Goal: Transaction & Acquisition: Purchase product/service

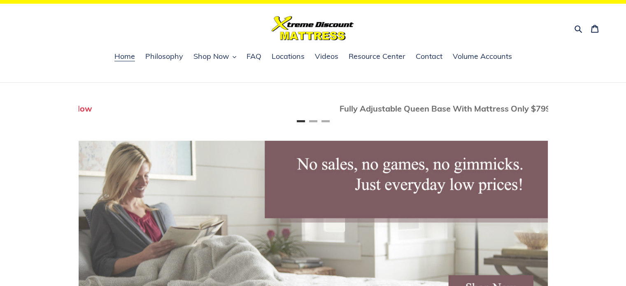
scroll to position [0, 458]
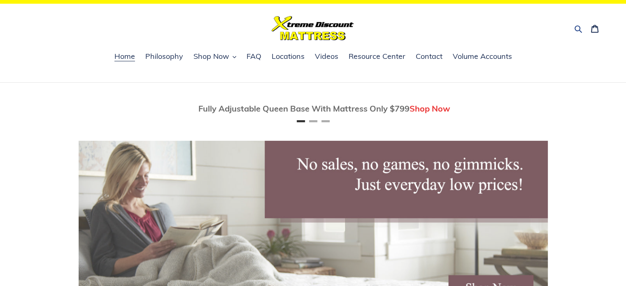
click at [578, 28] on icon "button" at bounding box center [578, 29] width 8 height 8
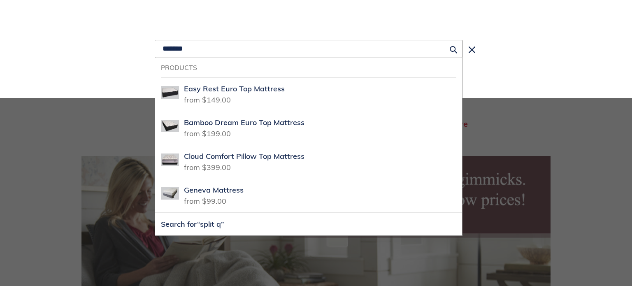
scroll to position [0, 938]
type input "**********"
click at [456, 44] on button "Submit" at bounding box center [454, 49] width 18 height 18
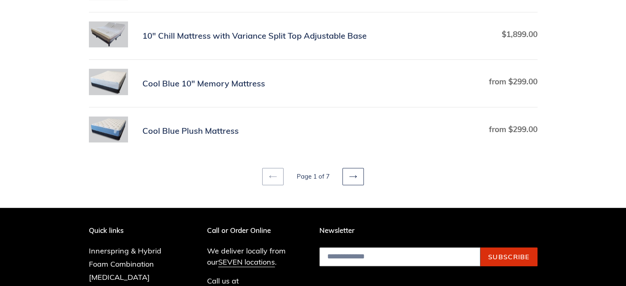
scroll to position [494, 0]
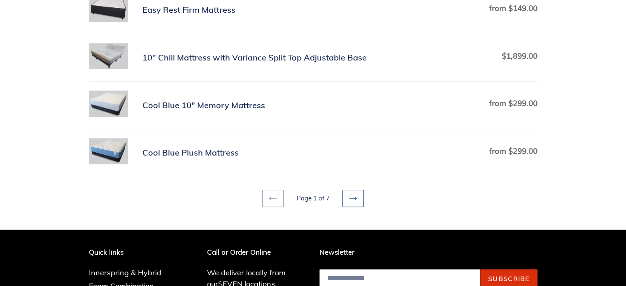
click at [357, 198] on link "Next page" at bounding box center [352, 198] width 21 height 17
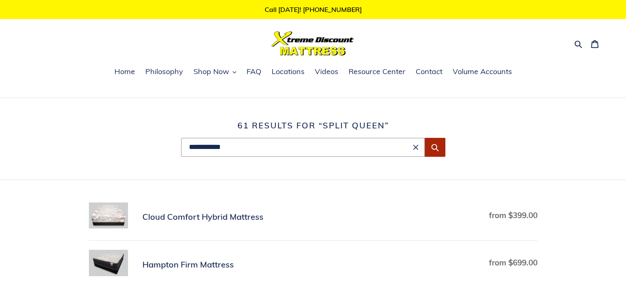
click at [439, 146] on button "Submit" at bounding box center [435, 147] width 21 height 19
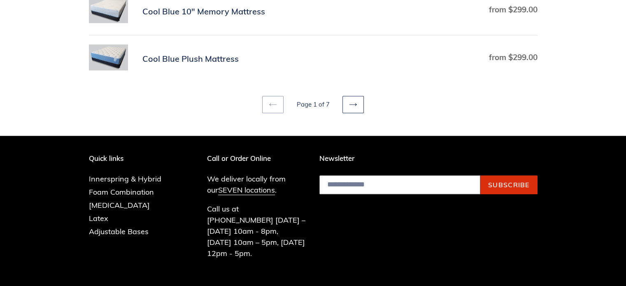
scroll to position [567, 0]
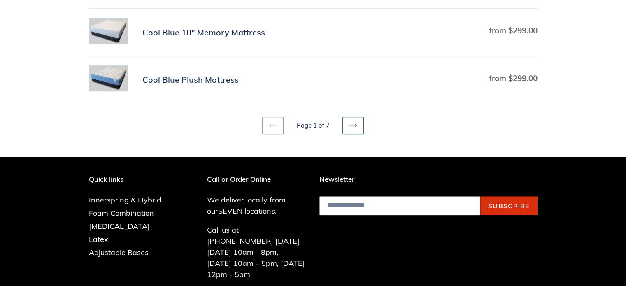
click at [352, 124] on icon at bounding box center [352, 125] width 7 height 3
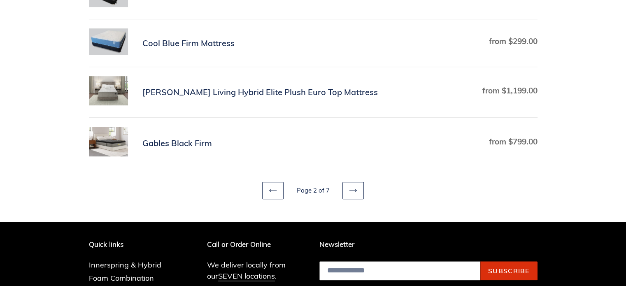
scroll to position [523, 0]
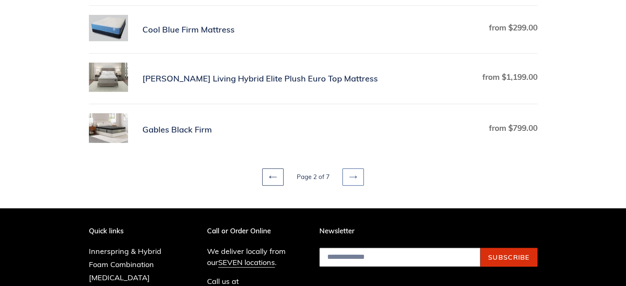
click at [351, 175] on icon at bounding box center [353, 177] width 8 height 8
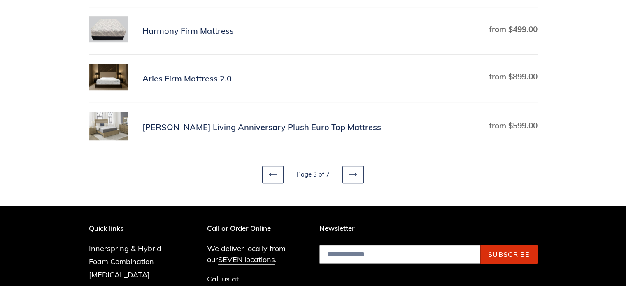
scroll to position [525, 0]
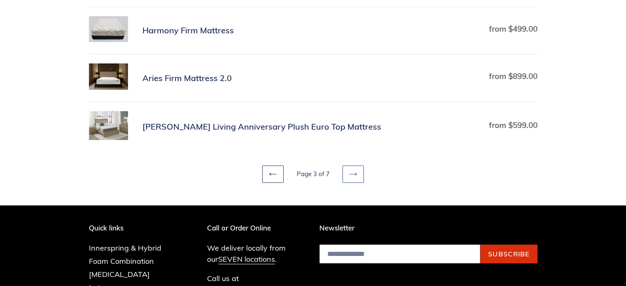
click at [355, 175] on icon at bounding box center [353, 174] width 8 height 8
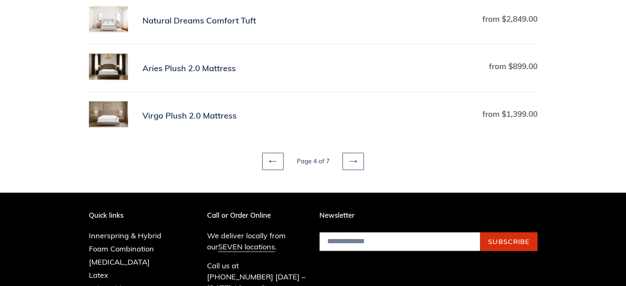
scroll to position [536, 0]
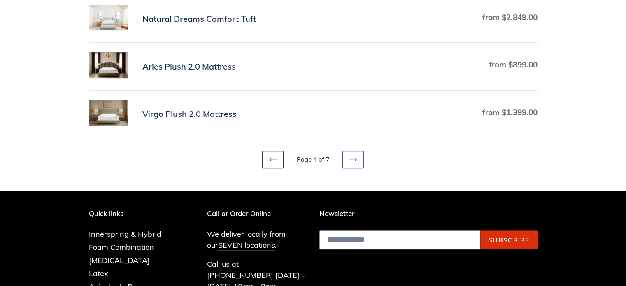
click at [355, 159] on icon at bounding box center [352, 159] width 7 height 3
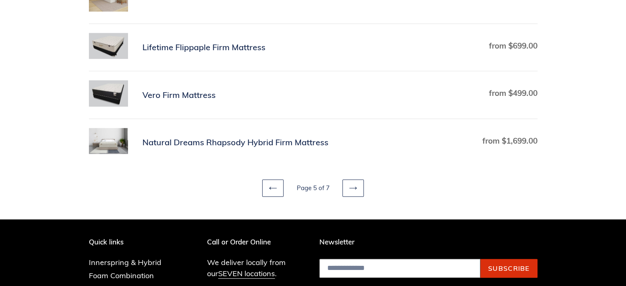
scroll to position [541, 0]
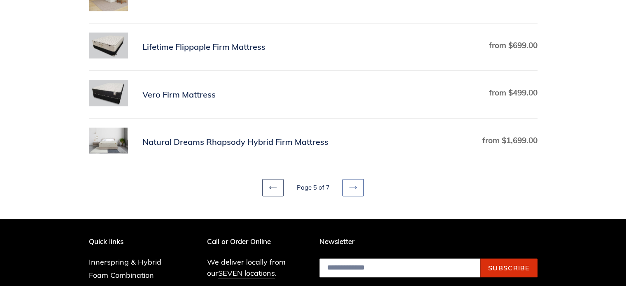
click at [353, 185] on icon at bounding box center [353, 187] width 8 height 8
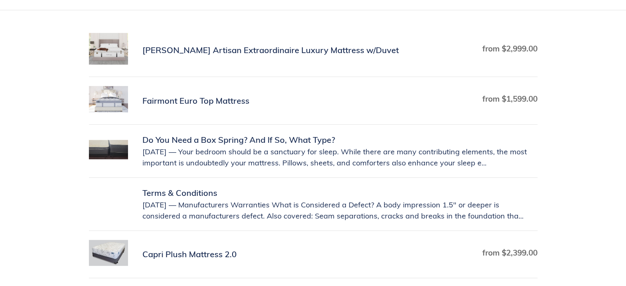
scroll to position [171, 0]
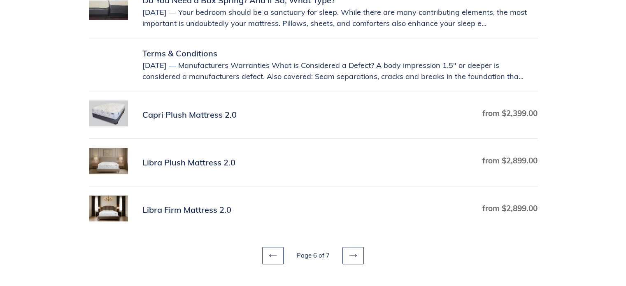
click at [593, 222] on main "**********" at bounding box center [313, 26] width 626 height 475
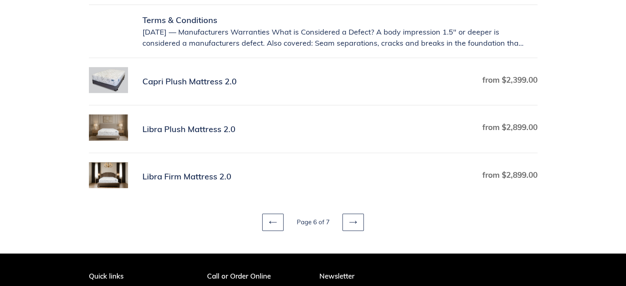
scroll to position [346, 0]
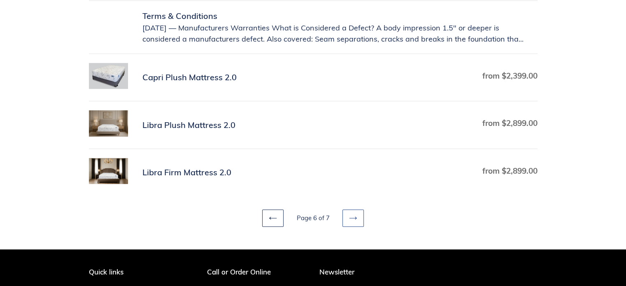
click at [352, 217] on icon at bounding box center [352, 218] width 7 height 3
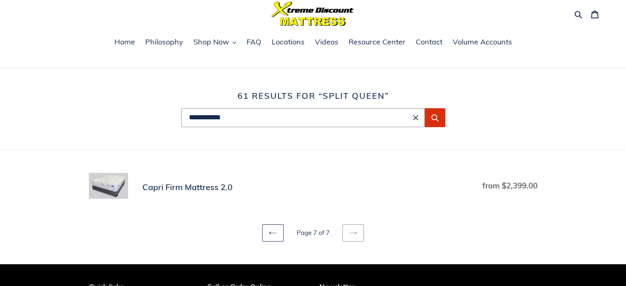
scroll to position [32, 0]
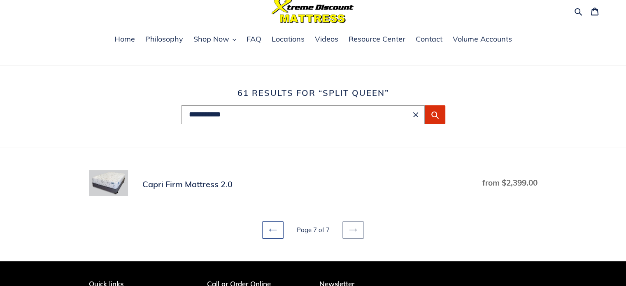
click at [273, 230] on icon at bounding box center [272, 230] width 7 height 3
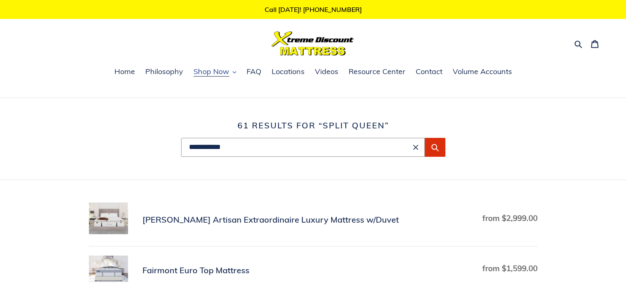
click at [234, 72] on icon "button" at bounding box center [234, 72] width 4 height 4
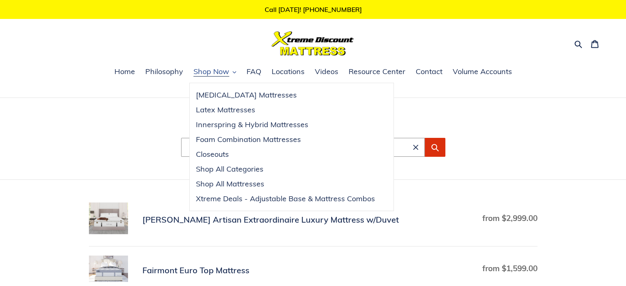
click at [252, 168] on span "Shop All Categories" at bounding box center [229, 169] width 67 height 10
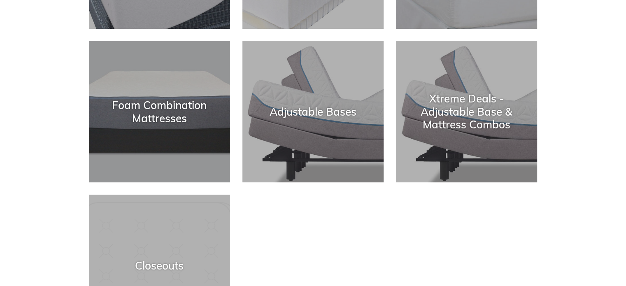
scroll to position [270, 0]
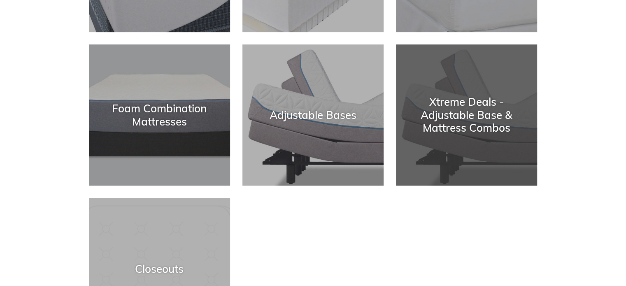
click at [471, 122] on div "Xtreme Deals - Adjustable Base & Mattress Combos" at bounding box center [466, 115] width 141 height 39
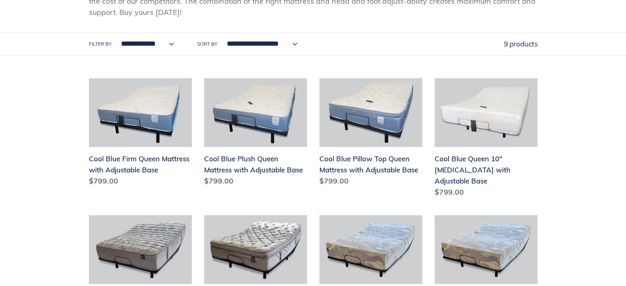
scroll to position [151, 0]
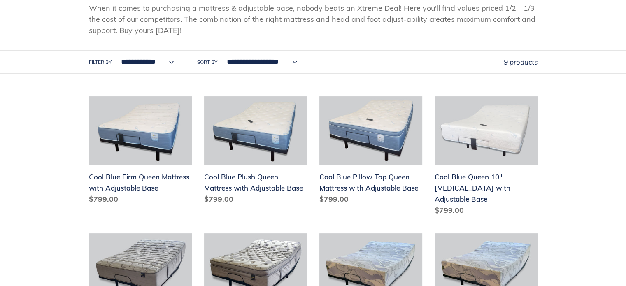
click at [568, 189] on div "**********" at bounding box center [313, 219] width 626 height 545
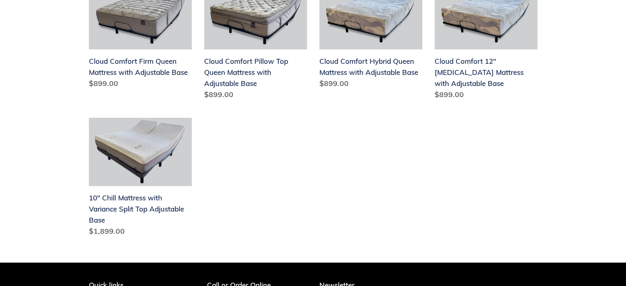
scroll to position [406, 0]
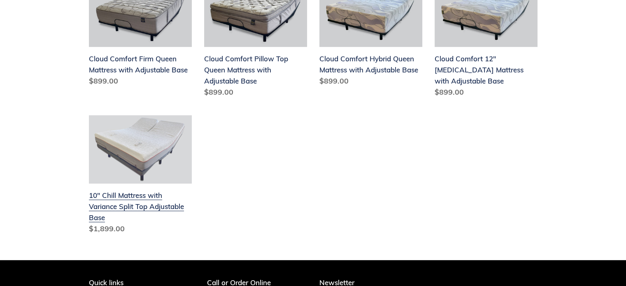
click at [162, 138] on link "10" Chill Mattress with Variance Split Top Adjustable Base" at bounding box center [140, 176] width 103 height 123
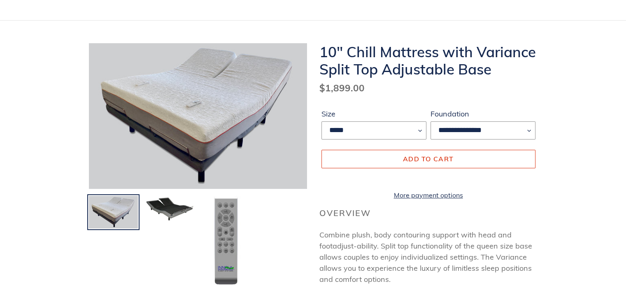
scroll to position [81, 0]
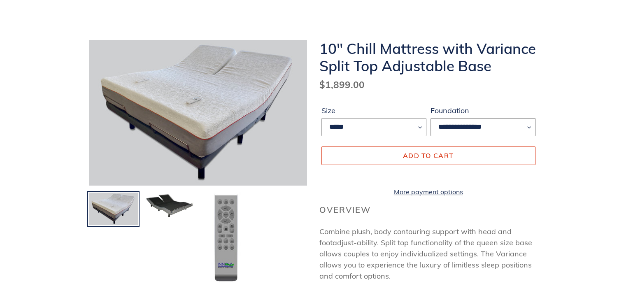
click at [530, 126] on select "**********" at bounding box center [482, 127] width 105 height 18
click at [421, 127] on select "*****" at bounding box center [373, 127] width 105 height 18
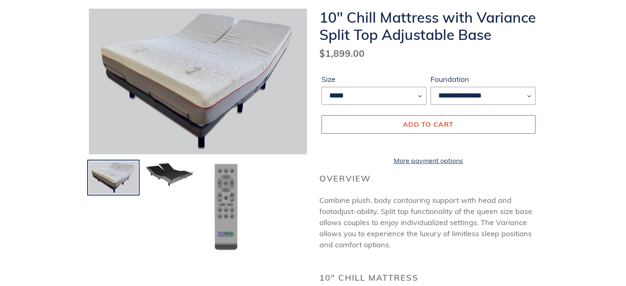
scroll to position [0, 0]
